Goal: Task Accomplishment & Management: Use online tool/utility

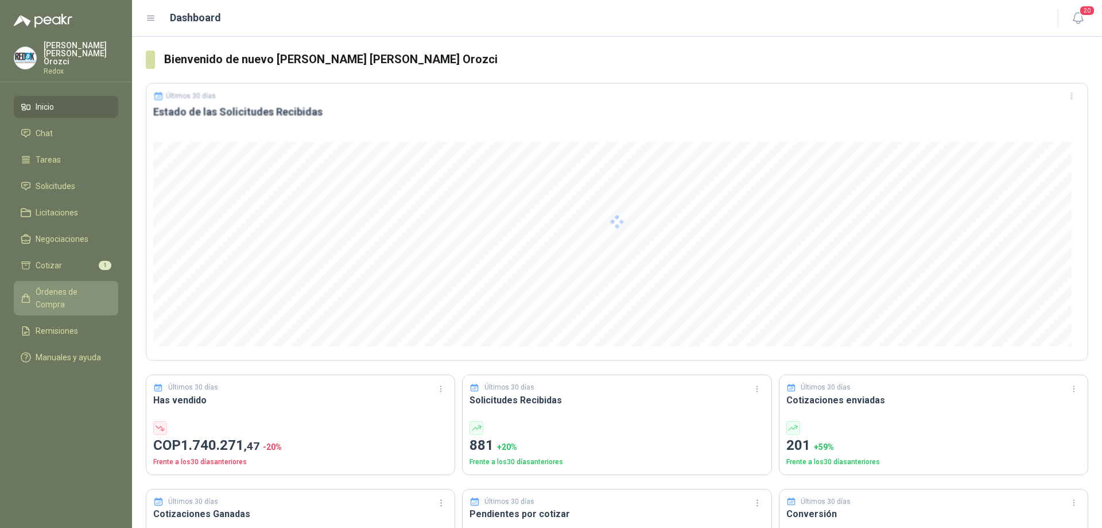
click at [65, 285] on span "Órdenes de Compra" at bounding box center [72, 297] width 72 height 25
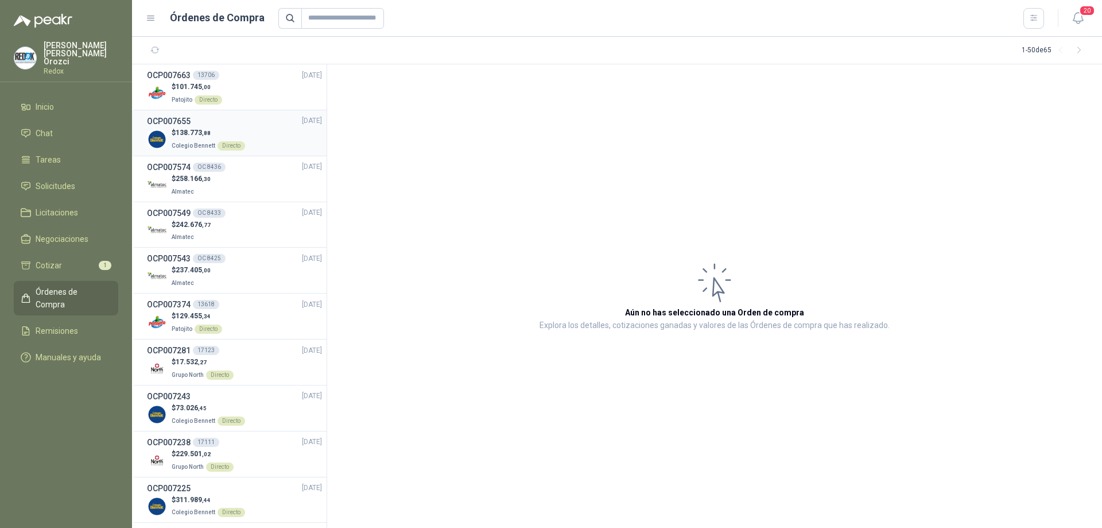
click at [257, 142] on div "$ 138.773 ,88 Colegio [PERSON_NAME] Directo" at bounding box center [234, 139] width 175 height 24
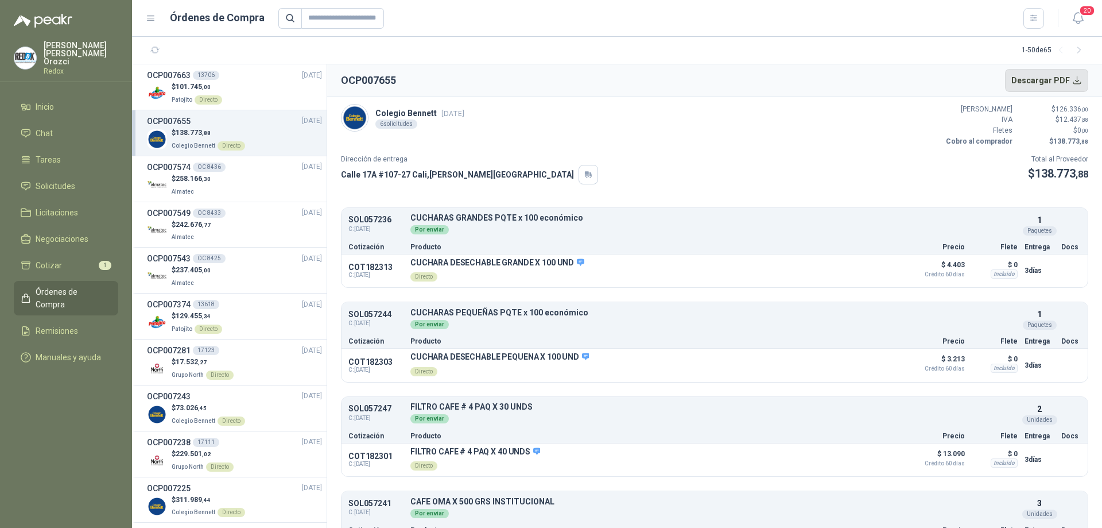
click at [1046, 79] on button "Descargar PDF" at bounding box center [1047, 80] width 84 height 23
click at [54, 100] on span "Inicio" at bounding box center [45, 106] width 18 height 13
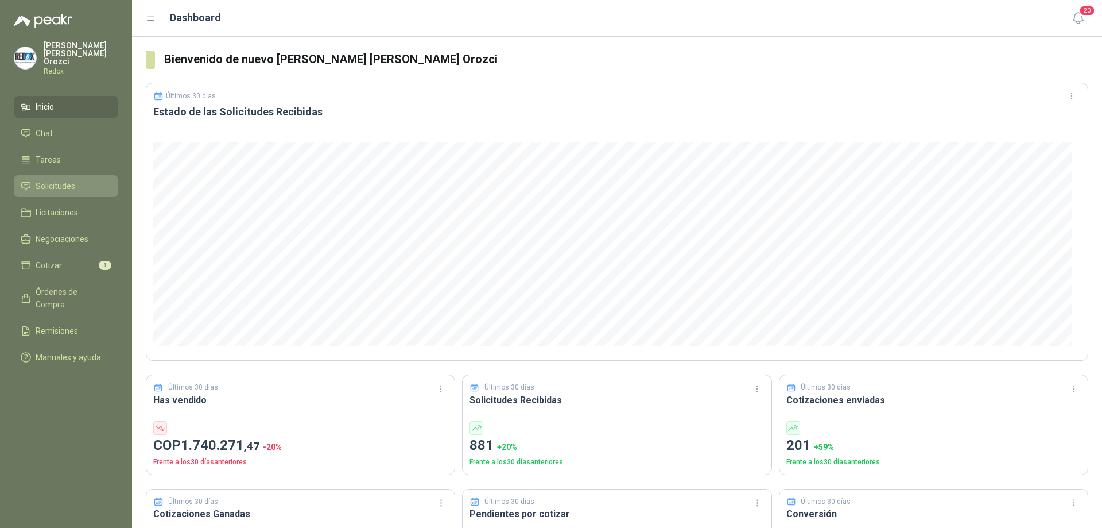
click at [65, 181] on span "Solicitudes" at bounding box center [56, 186] width 40 height 13
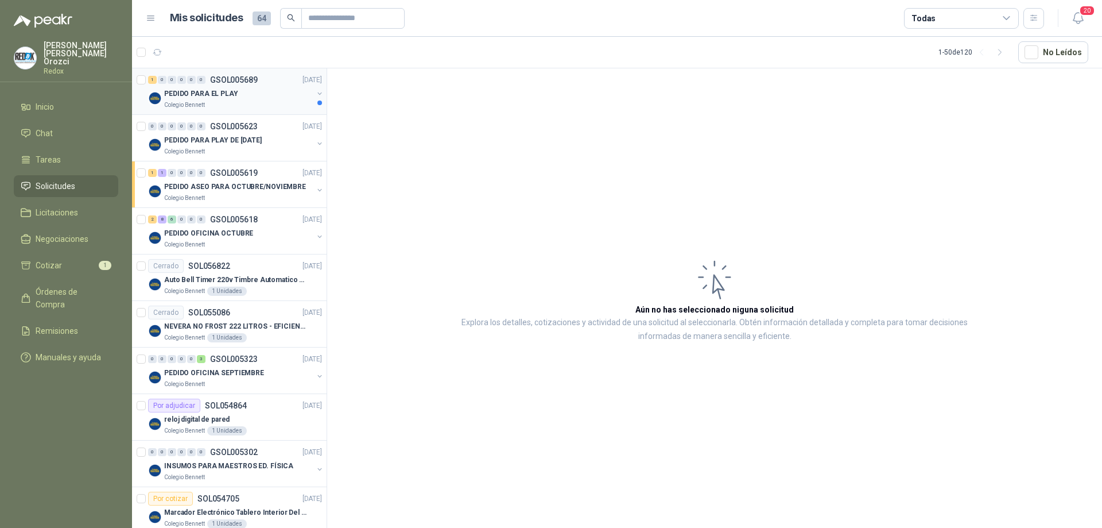
click at [229, 113] on div "1 0 0 0 0 0 GSOL005689 [DATE] PEDIDO PARA EL PLAY Colegio [PERSON_NAME]" at bounding box center [229, 91] width 195 height 47
click at [69, 259] on li "Cotizar 1" at bounding box center [66, 265] width 91 height 13
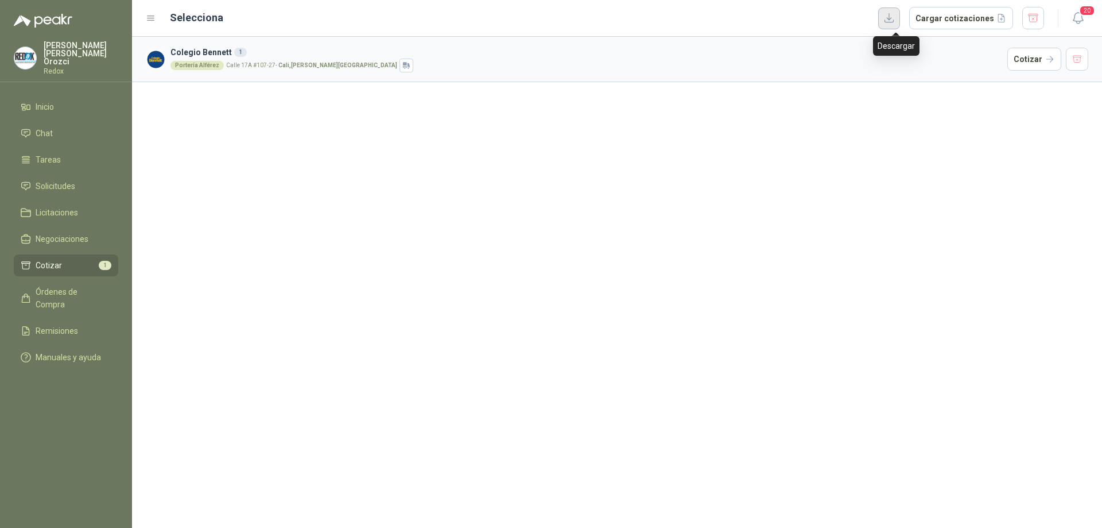
click at [895, 16] on button "button" at bounding box center [889, 18] width 22 height 22
click at [47, 100] on span "Inicio" at bounding box center [45, 106] width 18 height 13
